Goal: Information Seeking & Learning: Learn about a topic

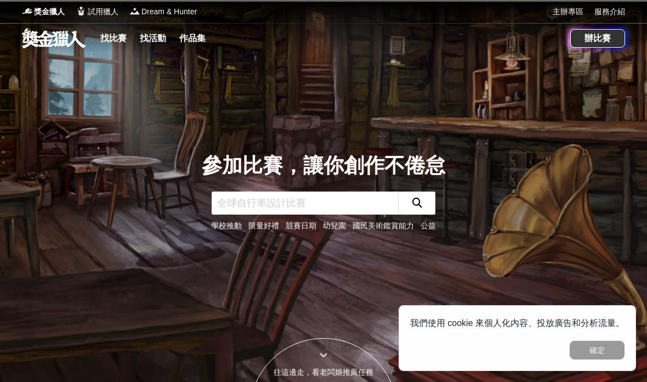
scroll to position [7, 0]
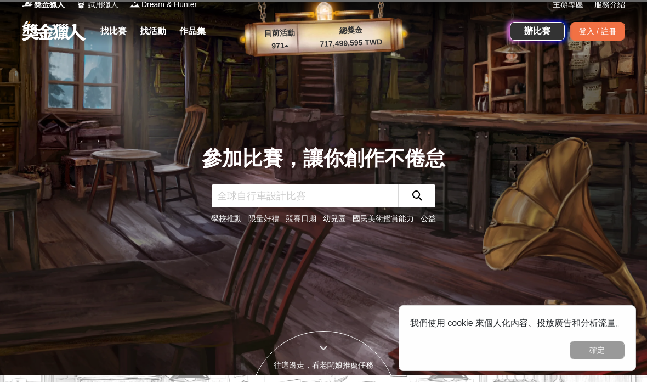
click at [115, 26] on link "找比賽" at bounding box center [113, 31] width 35 height 15
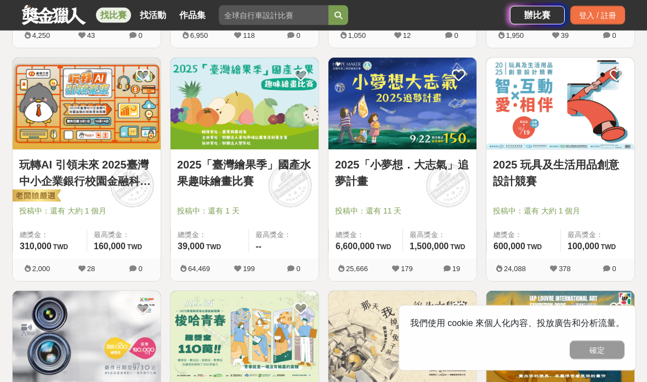
scroll to position [881, 0]
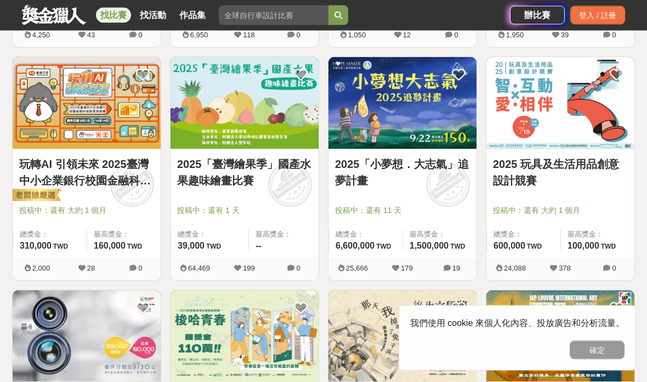
click at [525, 134] on img at bounding box center [560, 104] width 148 height 92
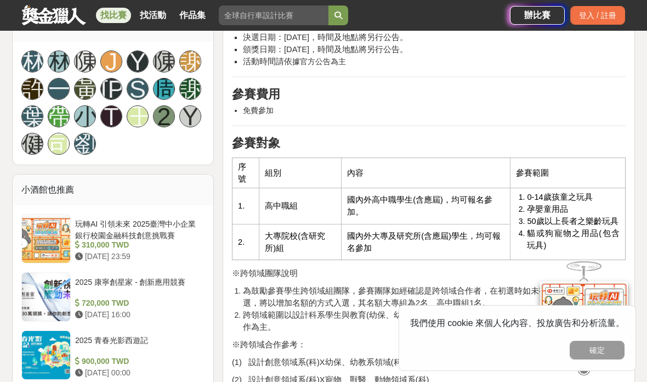
scroll to position [733, 0]
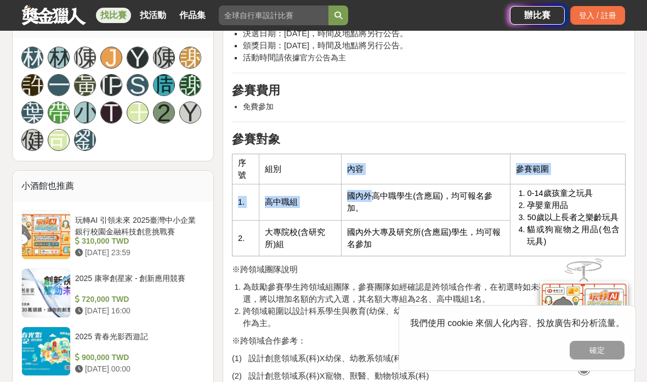
click at [403, 171] on td "內容" at bounding box center [426, 169] width 169 height 30
click at [448, 139] on h2 "參賽對象" at bounding box center [429, 139] width 394 height 16
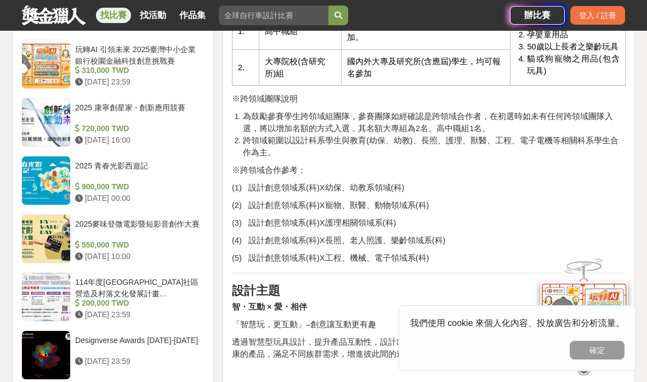
scroll to position [905, 0]
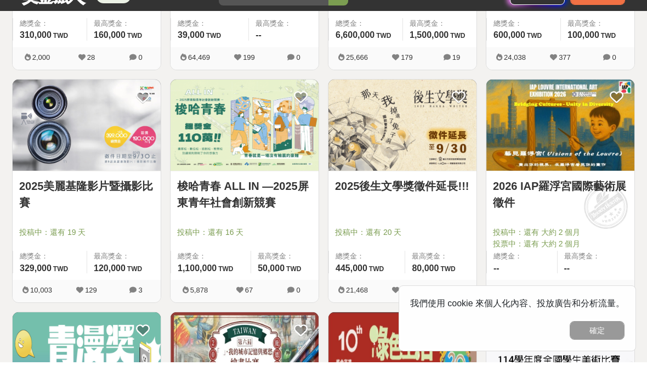
scroll to position [1093, 0]
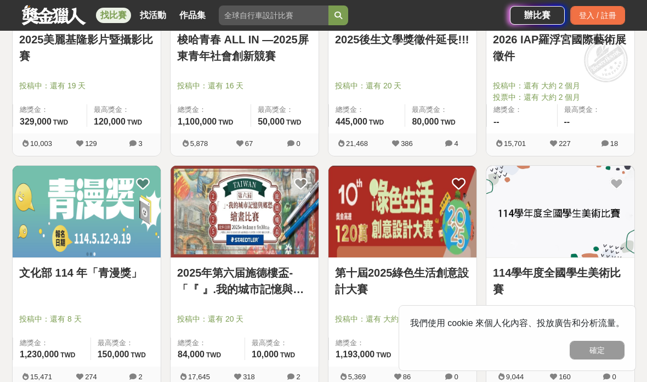
click at [278, 264] on link "2025年第六届施德樓盃-「『 』.我的城市記憶與鄉愁」繪畫比賽" at bounding box center [244, 280] width 135 height 33
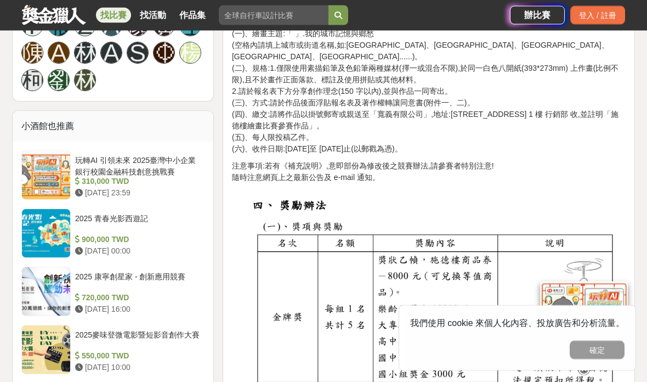
scroll to position [810, 0]
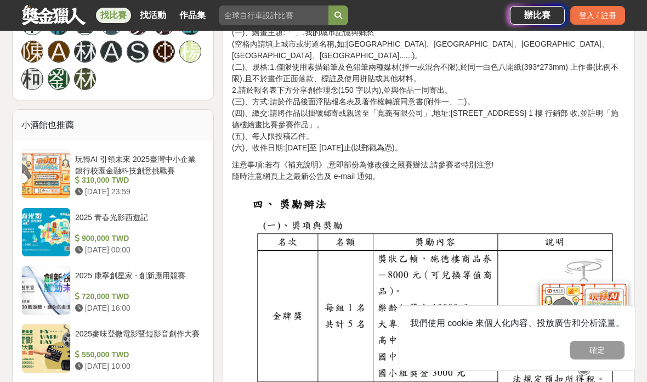
click at [601, 359] on button "確定" at bounding box center [597, 350] width 55 height 19
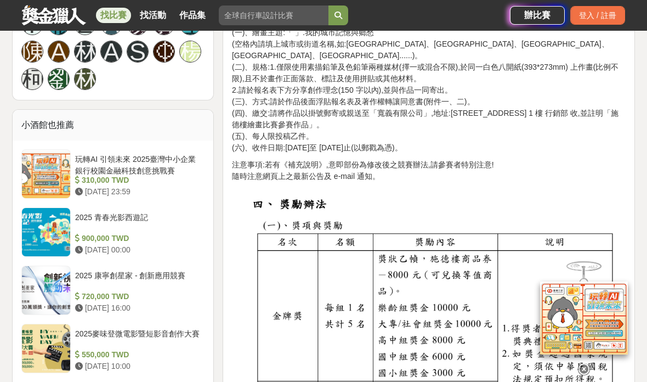
click at [580, 375] on icon at bounding box center [584, 369] width 12 height 12
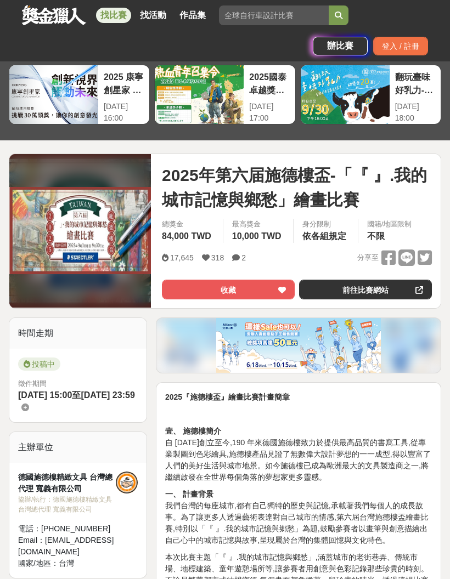
scroll to position [50, 0]
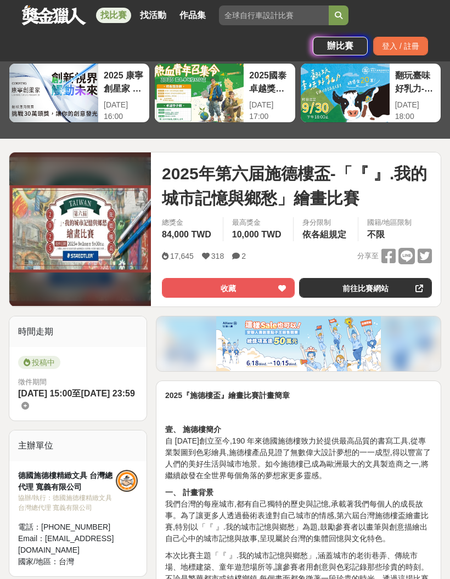
click at [383, 279] on link "前往比賽網站" at bounding box center [365, 288] width 133 height 20
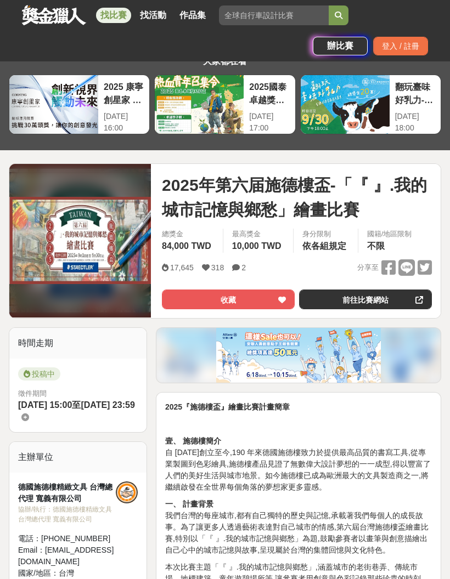
scroll to position [29, 0]
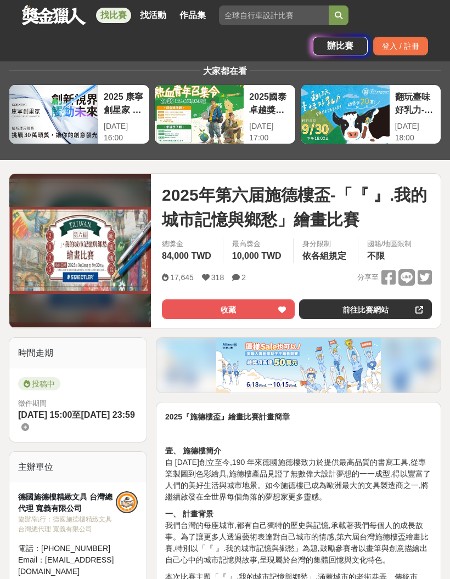
click at [117, 19] on link "找比賽" at bounding box center [113, 15] width 35 height 15
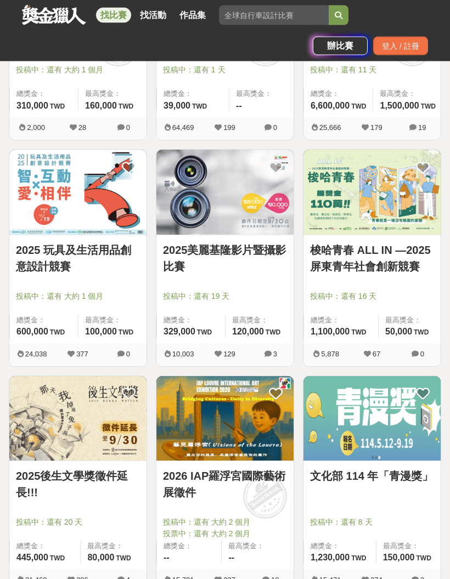
scroll to position [1252, 0]
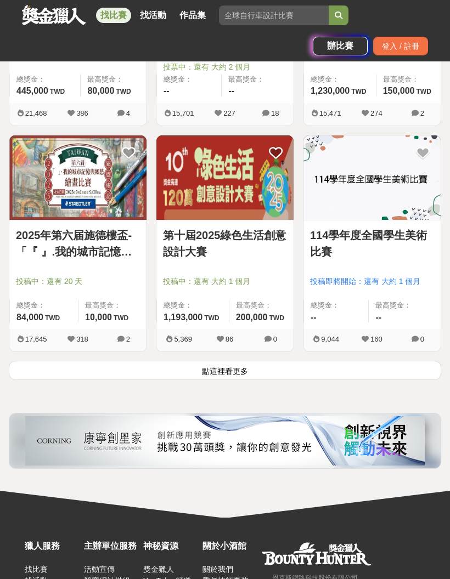
click at [269, 369] on button "點這裡看更多" at bounding box center [225, 370] width 432 height 19
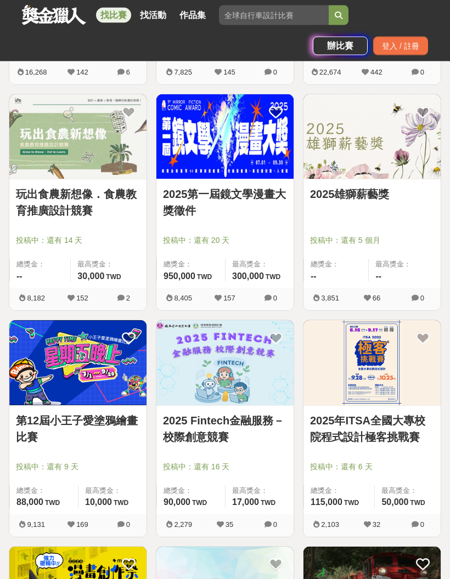
scroll to position [2669, 0]
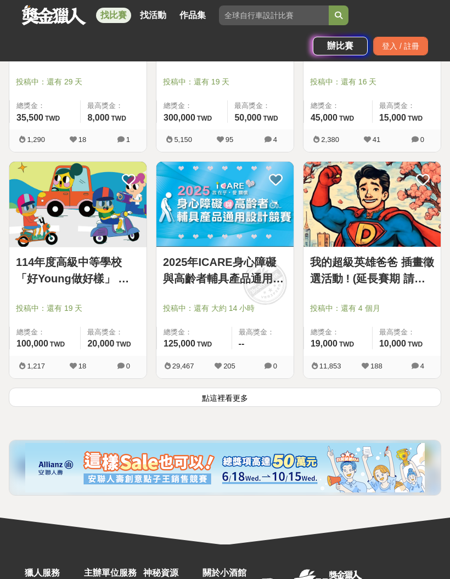
click at [244, 381] on button "點這裡看更多" at bounding box center [225, 397] width 432 height 19
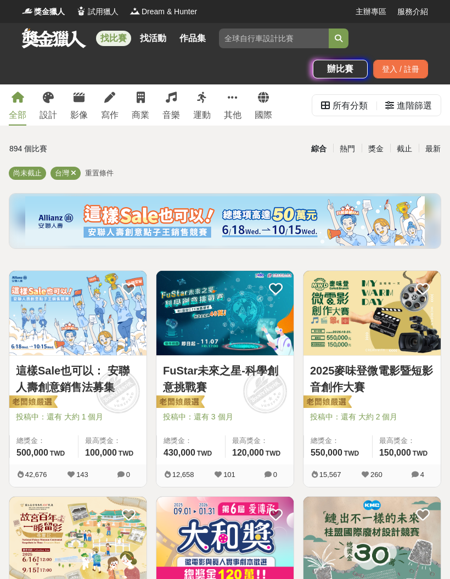
click at [51, 104] on link "設計" at bounding box center [48, 104] width 18 height 41
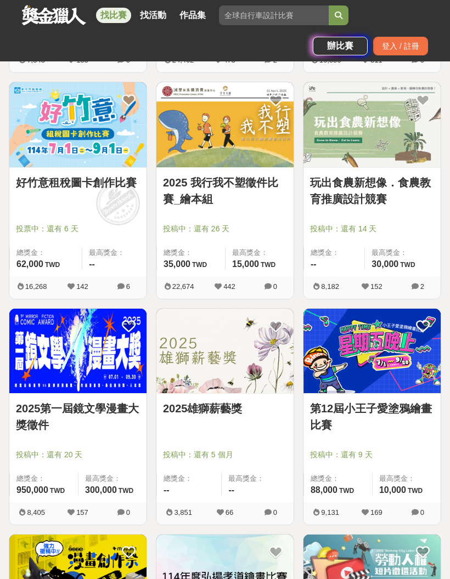
scroll to position [1308, 0]
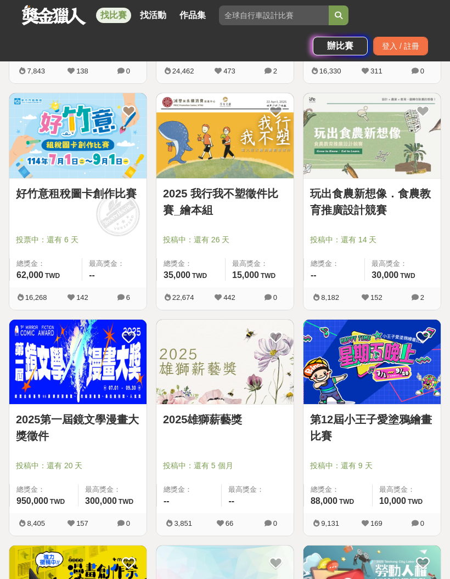
click at [265, 155] on img at bounding box center [224, 135] width 137 height 84
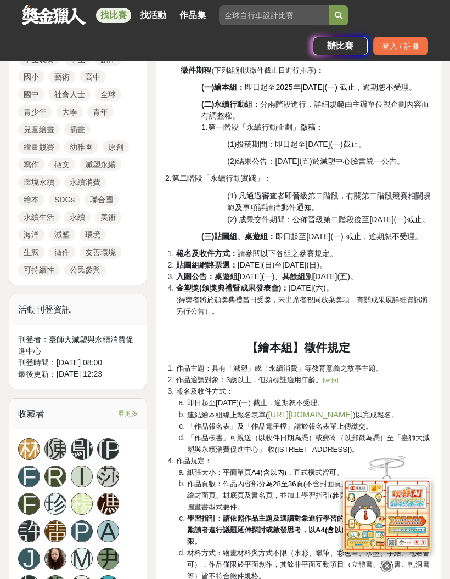
scroll to position [643, 0]
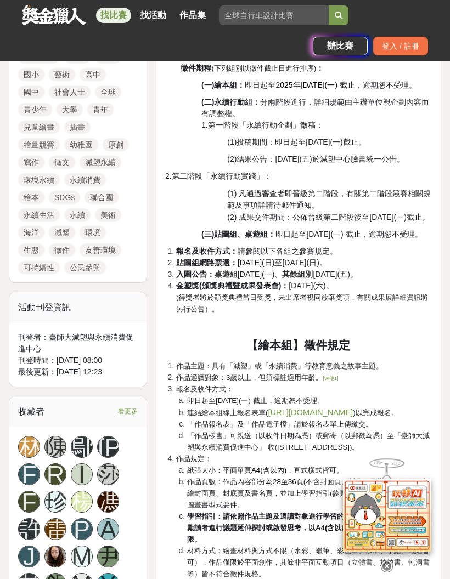
click at [286, 267] on span "貼圖組網路票選： 2025年10月25日(日)至11月02日(日)。" at bounding box center [251, 262] width 151 height 9
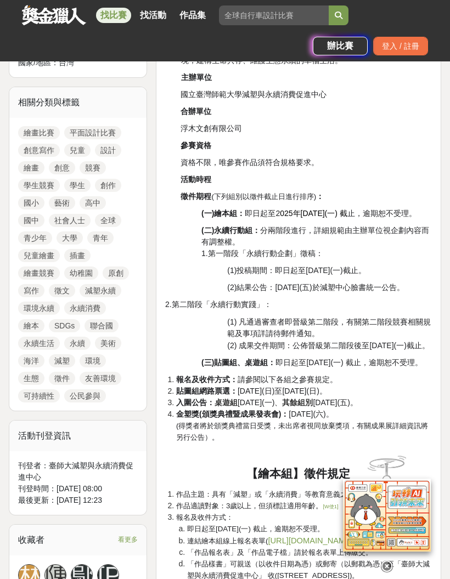
scroll to position [483, 0]
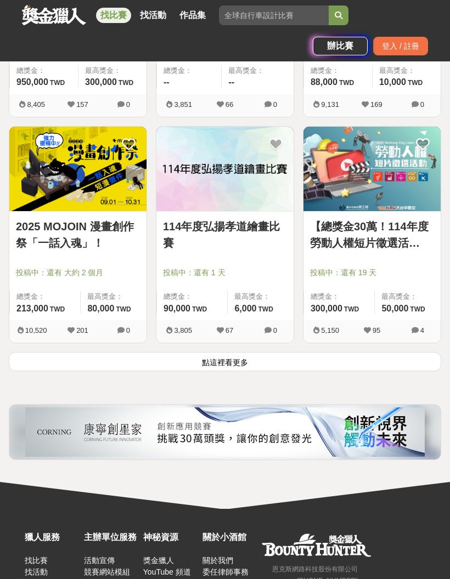
click at [278, 360] on button "點這裡看更多" at bounding box center [225, 361] width 432 height 19
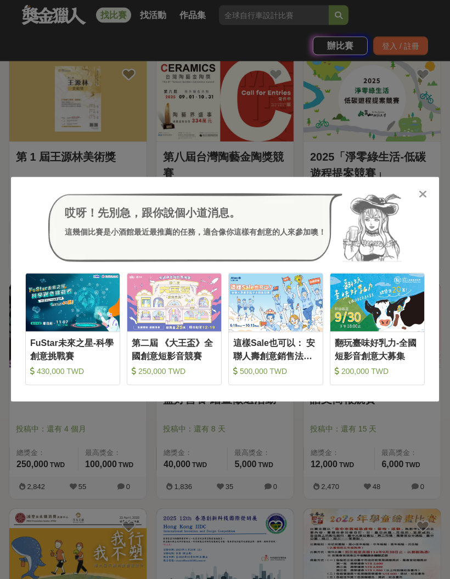
scroll to position [2928, 0]
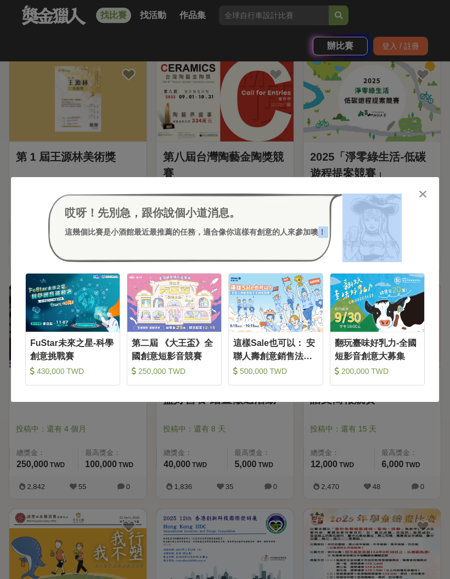
click at [281, 262] on div "哎呀！先別急，跟你說個小道消息。 這幾個比賽是小酒館最近最推薦的任務，適合像你這樣有創意的人來參加噢！" at bounding box center [195, 228] width 294 height 69
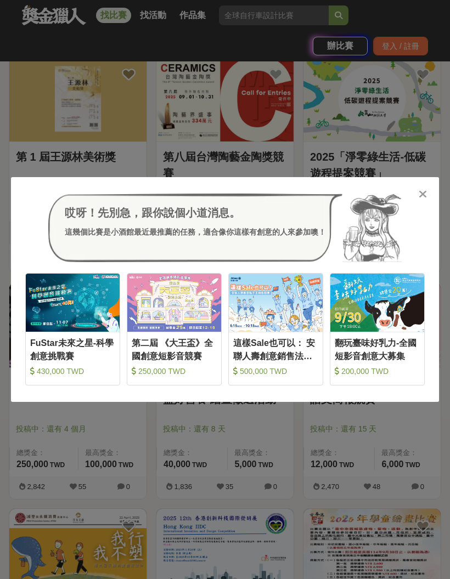
click at [292, 263] on div "哎呀！先別急，跟你說個小道消息。 這幾個比賽是小酒館最近最推薦的任務，適合像你這樣有創意的人來參加噢！" at bounding box center [195, 228] width 294 height 69
click at [296, 247] on div "哎呀！先別急，跟你說個小道消息。 這幾個比賽是小酒館最近最推薦的任務，適合像你這樣有創意的人來參加噢！" at bounding box center [195, 228] width 294 height 69
click at [271, 221] on div "哎呀！先別急，跟你說個小道消息。" at bounding box center [195, 213] width 261 height 16
click at [288, 238] on div "這幾個比賽是小酒館最近最推薦的任務，適合像你這樣有創意的人來參加噢！" at bounding box center [195, 233] width 261 height 12
click at [301, 263] on div "哎呀！先別急，跟你說個小道消息。 這幾個比賽是小酒館最近最推薦的任務，適合像你這樣有創意的人來參加噢！" at bounding box center [195, 228] width 294 height 69
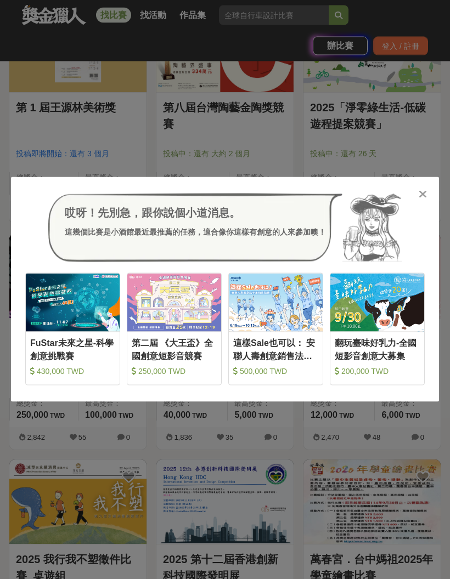
scroll to position [2978, 0]
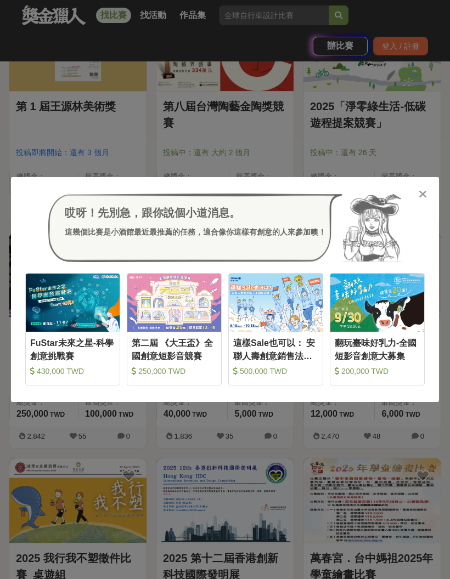
click at [422, 200] on icon at bounding box center [422, 194] width 8 height 11
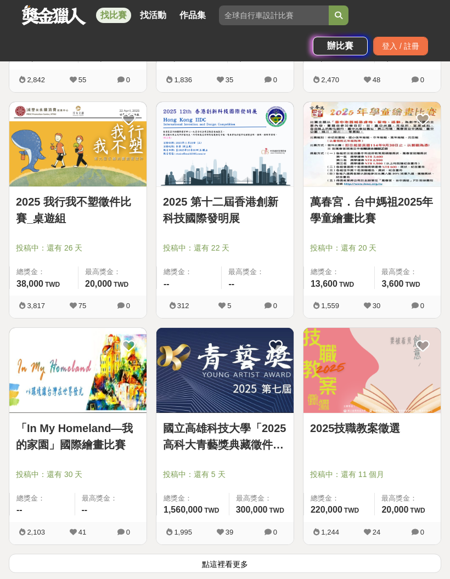
scroll to position [3355, 0]
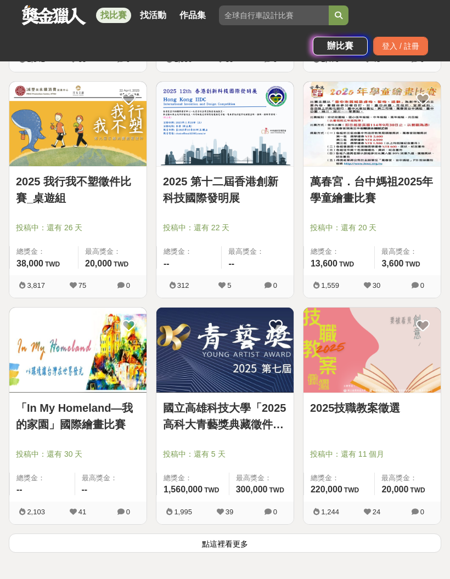
click at [193, 381] on button "點這裡看更多" at bounding box center [225, 543] width 432 height 19
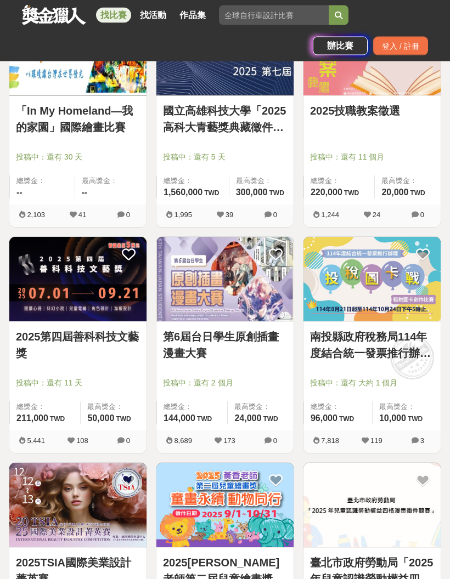
scroll to position [3653, 0]
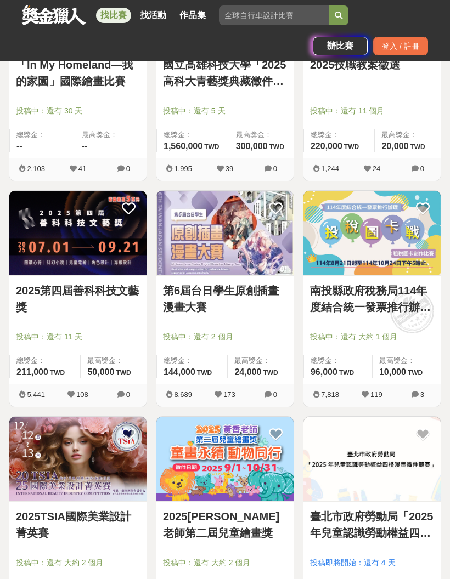
click at [264, 287] on link "第6屆台日學生原創插畫漫畫大賽" at bounding box center [225, 298] width 124 height 33
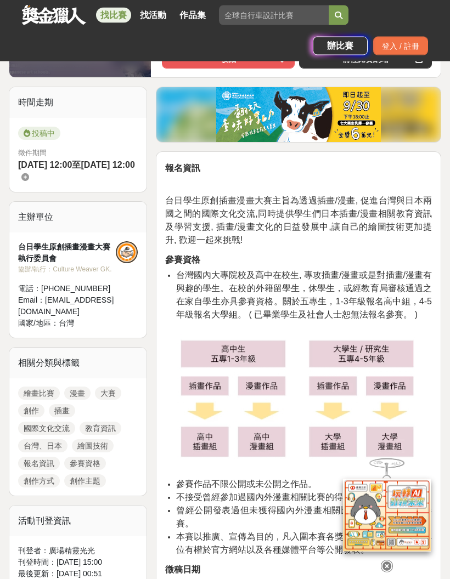
scroll to position [285, 0]
click at [388, 381] on icon at bounding box center [387, 567] width 12 height 12
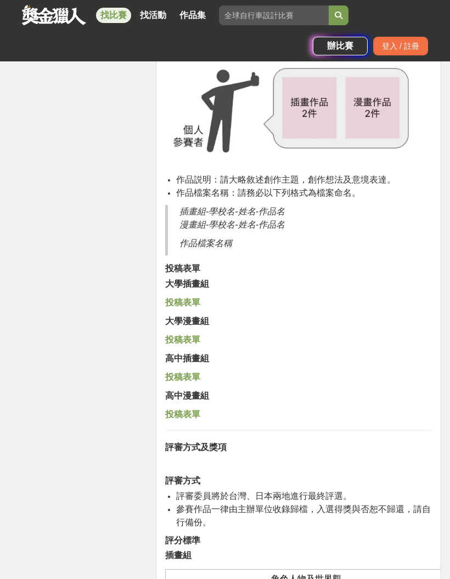
scroll to position [1871, 0]
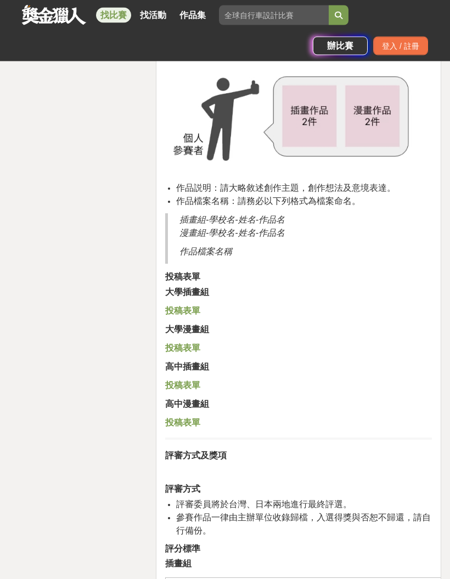
click at [194, 363] on strong "高中插畫組" at bounding box center [187, 367] width 44 height 9
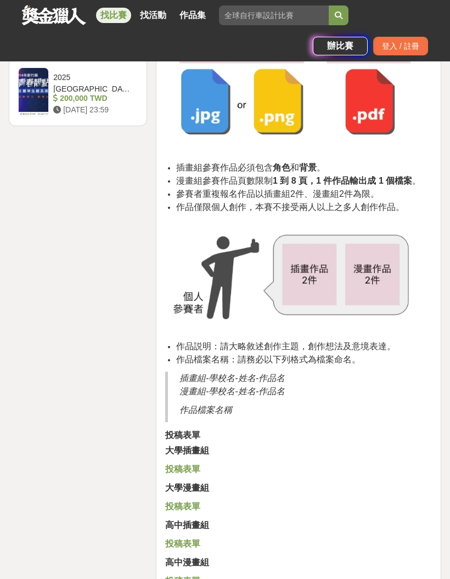
scroll to position [1712, 0]
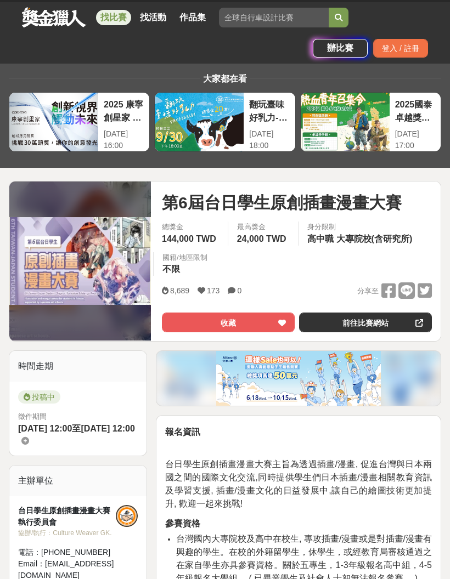
scroll to position [31, 0]
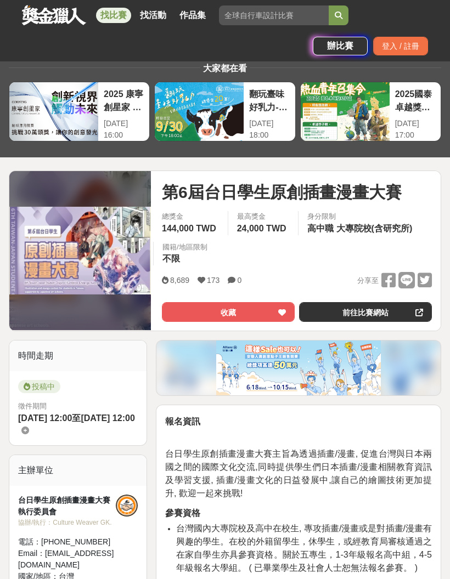
click at [360, 313] on link "前往比賽網站" at bounding box center [365, 312] width 133 height 20
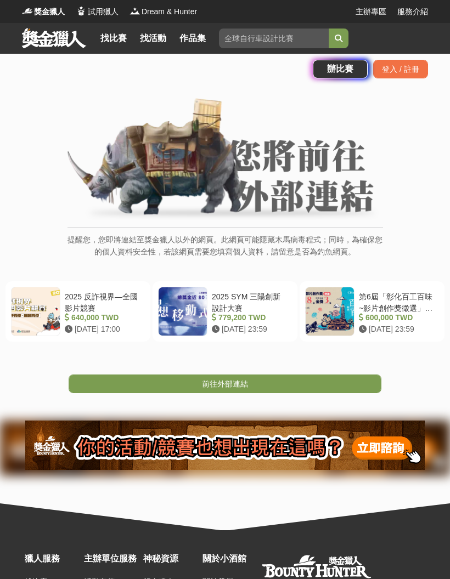
click at [264, 391] on link "前往外部連結" at bounding box center [225, 384] width 313 height 19
